Goal: Task Accomplishment & Management: Use online tool/utility

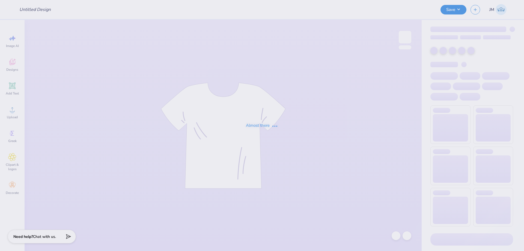
type input "pi beta phi football parents wknd"
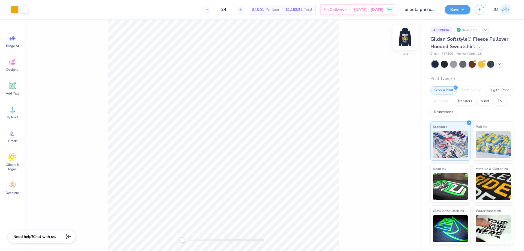
click at [404, 41] on img at bounding box center [405, 37] width 22 height 22
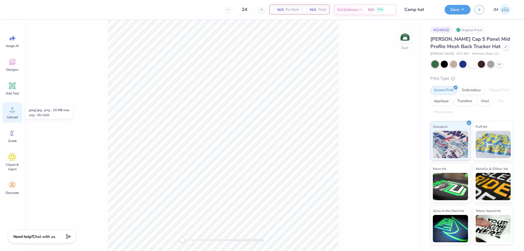
click at [14, 108] on icon at bounding box center [12, 109] width 8 height 8
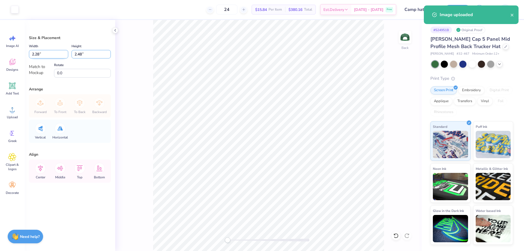
drag, startPoint x: 89, startPoint y: 55, endPoint x: 55, endPoint y: 57, distance: 34.2
click at [55, 57] on div "Width 2.28 2.28 " Height 2.48 2.48 "" at bounding box center [70, 51] width 82 height 16
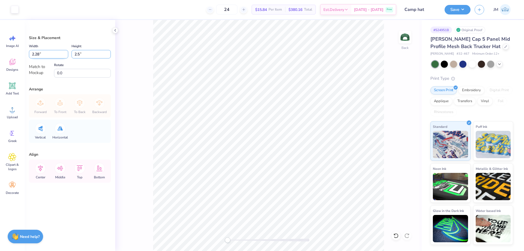
type input "2.5"
type input "2.30"
type input "2.50"
click at [35, 168] on icon at bounding box center [40, 168] width 11 height 11
click at [53, 167] on div "Middle" at bounding box center [60, 170] width 20 height 23
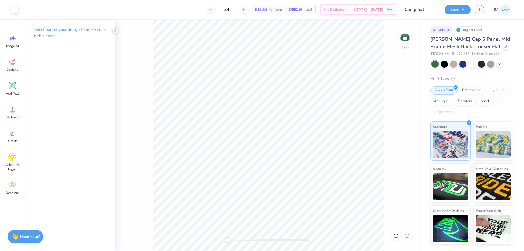
click at [116, 32] on div at bounding box center [115, 30] width 6 height 6
click at [460, 9] on button "Save" at bounding box center [458, 9] width 26 height 10
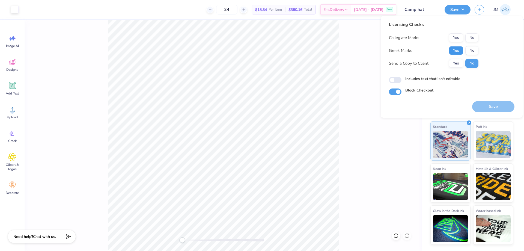
click at [450, 52] on button "Yes" at bounding box center [456, 50] width 14 height 9
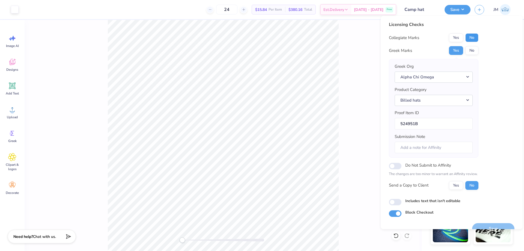
click at [469, 35] on button "No" at bounding box center [472, 37] width 13 height 9
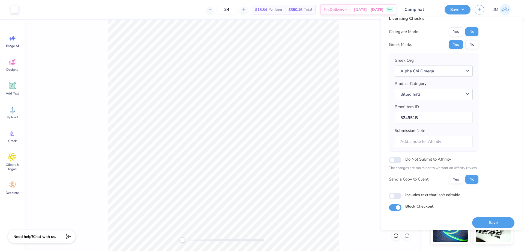
scroll to position [10, 0]
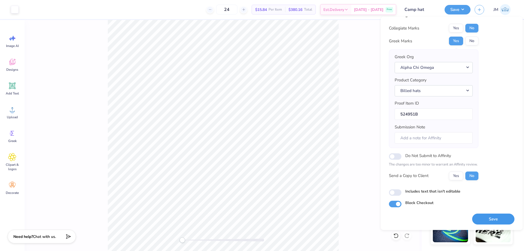
click at [485, 217] on button "Save" at bounding box center [493, 219] width 42 height 11
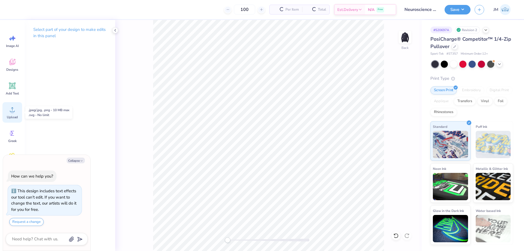
click at [13, 110] on circle at bounding box center [12, 112] width 4 height 4
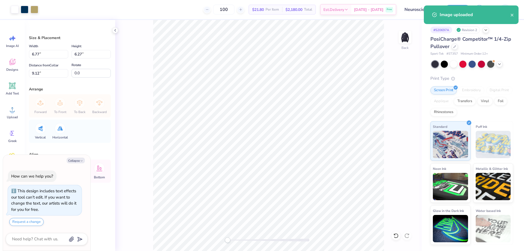
type textarea "x"
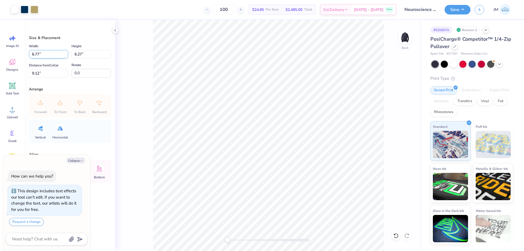
click at [48, 57] on input "6.77" at bounding box center [48, 54] width 39 height 8
type input "3.5"
type textarea "x"
type input "3.50"
type input "3.24"
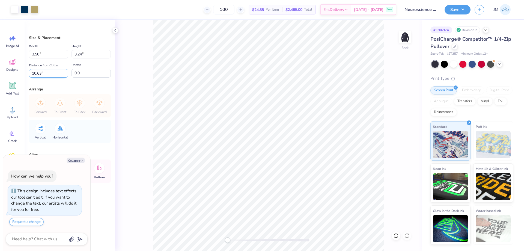
click at [49, 70] on input "10.63" at bounding box center [48, 73] width 39 height 8
type input "3"
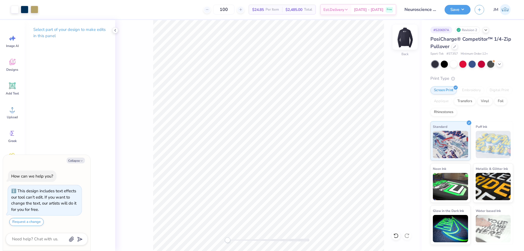
click at [402, 32] on img at bounding box center [405, 37] width 22 height 22
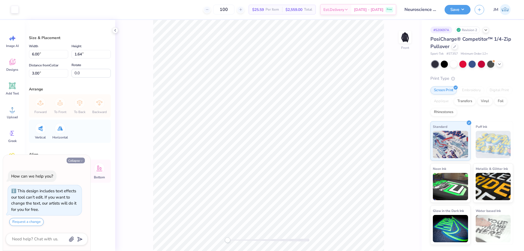
click at [76, 160] on button "Collapse" at bounding box center [76, 161] width 18 height 6
type textarea "x"
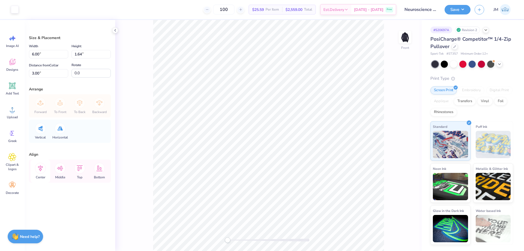
click at [41, 168] on icon at bounding box center [40, 168] width 11 height 11
click at [42, 165] on icon at bounding box center [40, 168] width 11 height 11
click at [274, 134] on li "Download vector" at bounding box center [281, 136] width 43 height 11
click at [467, 10] on button "Save" at bounding box center [458, 9] width 26 height 10
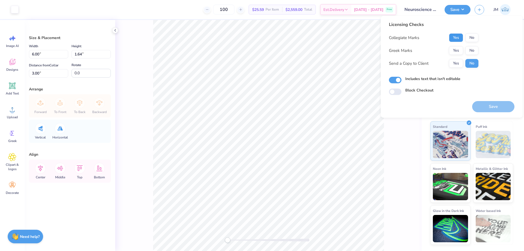
click at [455, 35] on button "Yes" at bounding box center [456, 37] width 14 height 9
click at [470, 51] on button "No" at bounding box center [472, 50] width 13 height 9
click at [490, 104] on button "Save" at bounding box center [493, 106] width 42 height 11
